Goal: Transaction & Acquisition: Purchase product/service

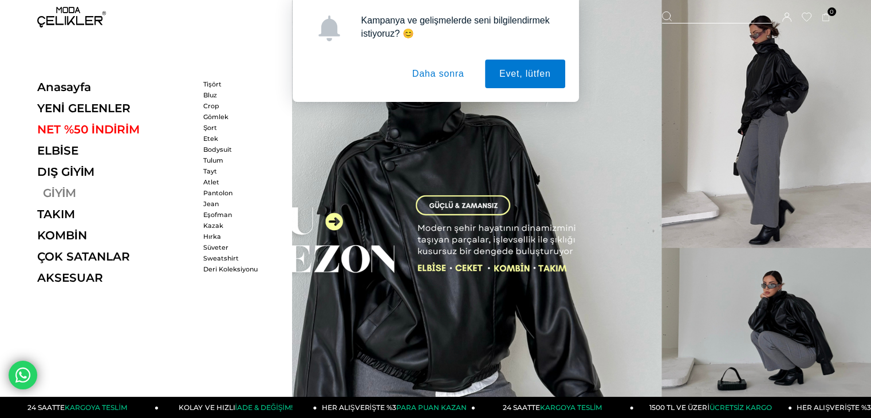
click at [57, 192] on link "GİYİM" at bounding box center [116, 193] width 158 height 14
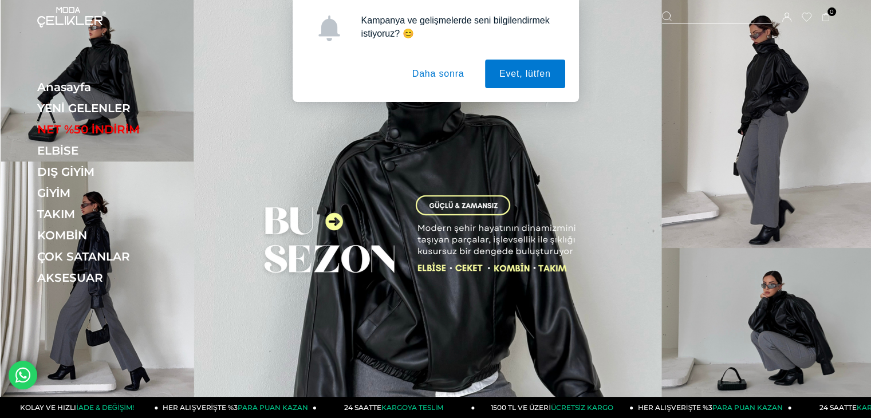
click at [451, 74] on button "Daha sonra" at bounding box center [438, 74] width 81 height 29
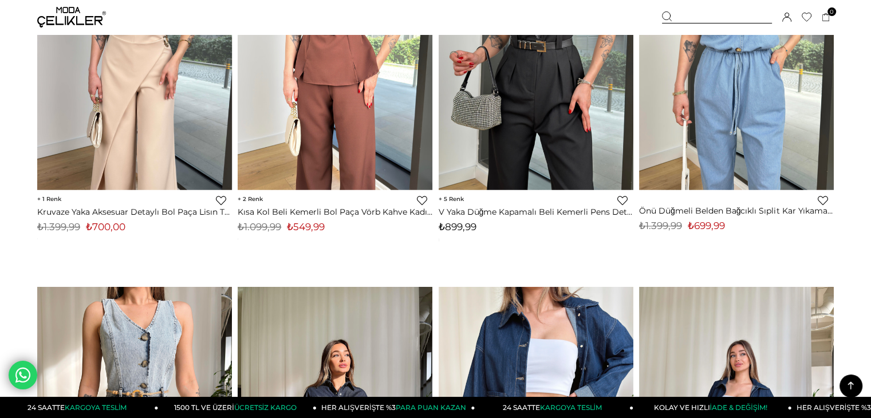
scroll to position [6131, 0]
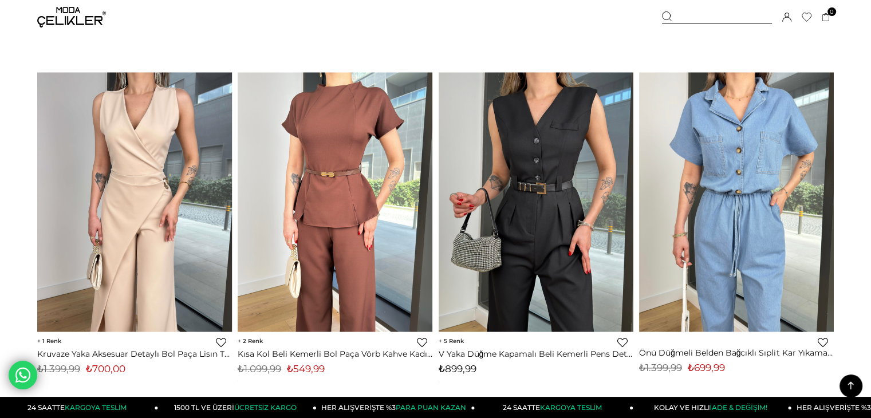
click at [710, 17] on div at bounding box center [717, 17] width 110 height 12
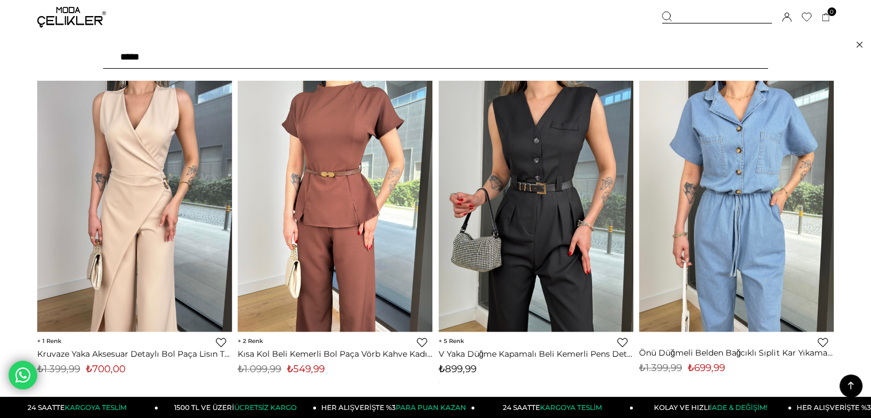
click at [282, 56] on input "text" at bounding box center [435, 57] width 665 height 23
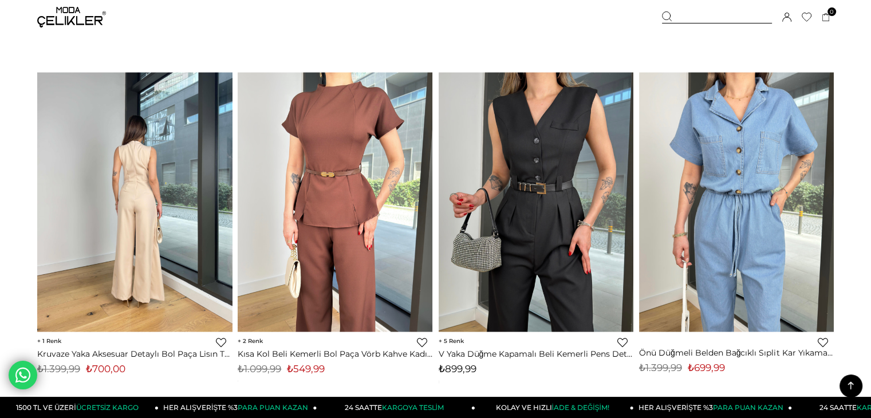
type input "****"
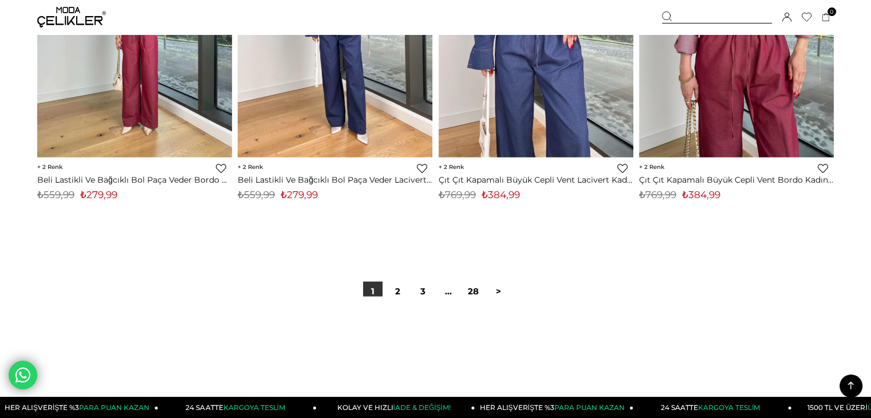
scroll to position [7047, 0]
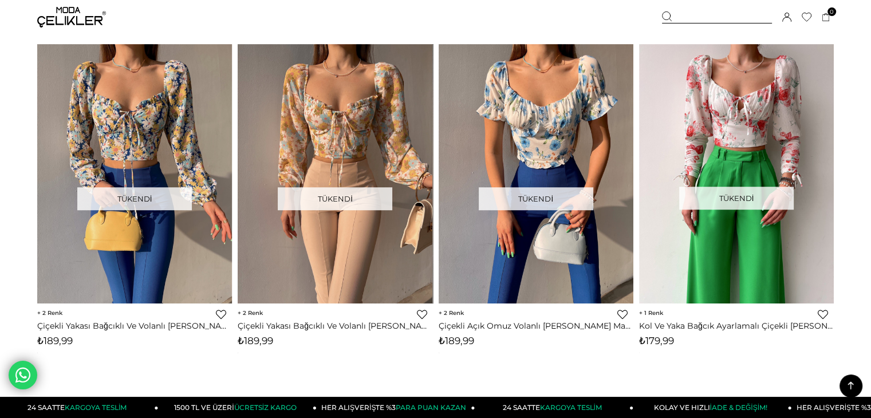
scroll to position [5099, 0]
